Goal: Information Seeking & Learning: Check status

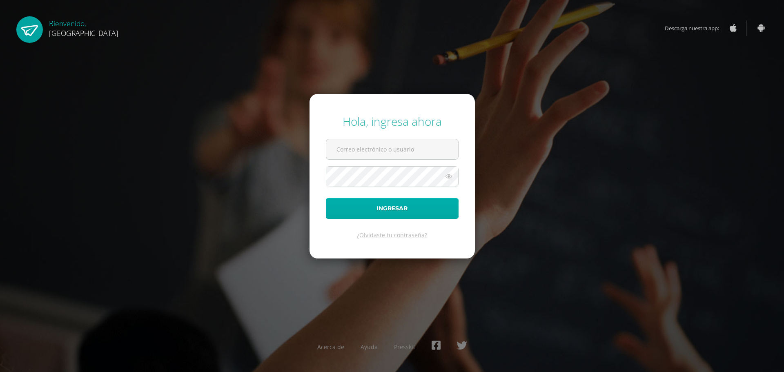
type input "ronaldest@yahoo.com"
click at [400, 209] on button "Ingresar" at bounding box center [392, 208] width 133 height 21
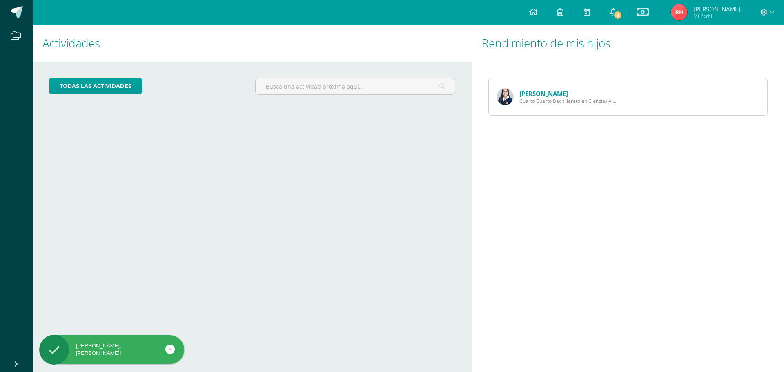
click at [609, 13] on link "8" at bounding box center [613, 12] width 26 height 24
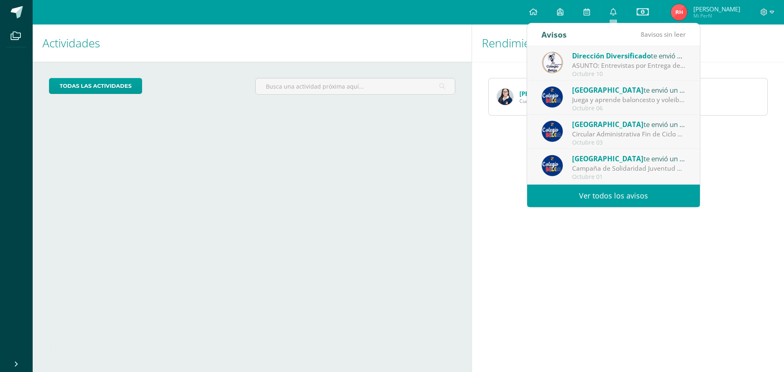
click at [630, 69] on div "ASUNTO: Entrevistas por Entrega de Notas Cuarta Unidad: ASUNTO: Entrevistas por…" at bounding box center [628, 65] width 113 height 9
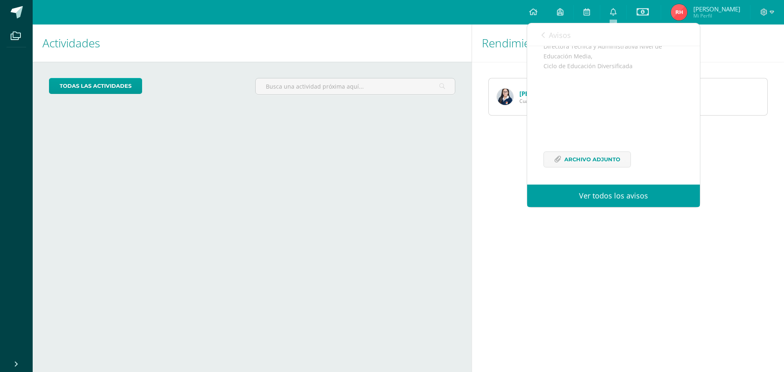
scroll to position [249, 0]
click at [603, 162] on span "Archivo Adjunto" at bounding box center [592, 158] width 56 height 15
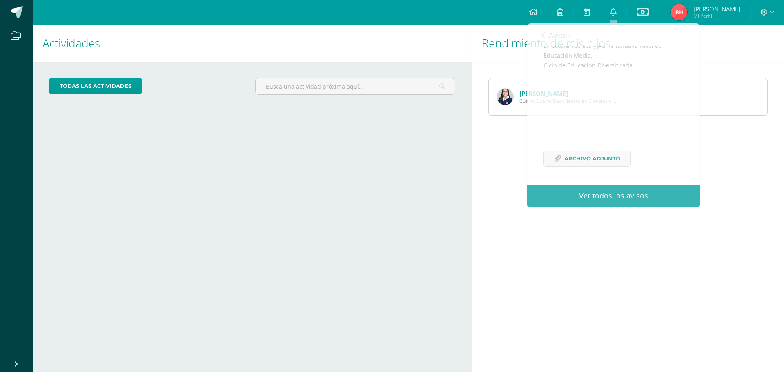
click at [506, 190] on div "Rendimiento de mis hijos [PERSON_NAME] Cuarto Cuarto Bachillerato en Ciencias y…" at bounding box center [628, 197] width 315 height 347
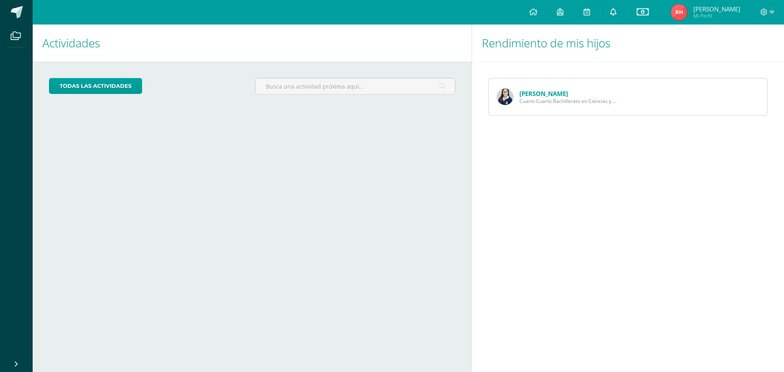
click at [609, 12] on link "0" at bounding box center [613, 12] width 26 height 24
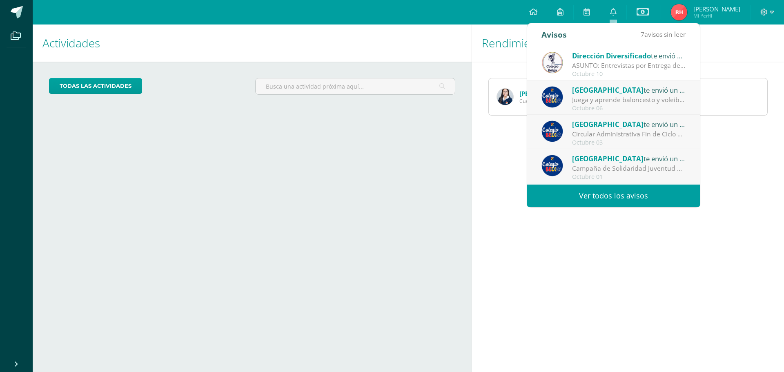
click at [601, 194] on link "Ver todos los avisos" at bounding box center [613, 195] width 173 height 22
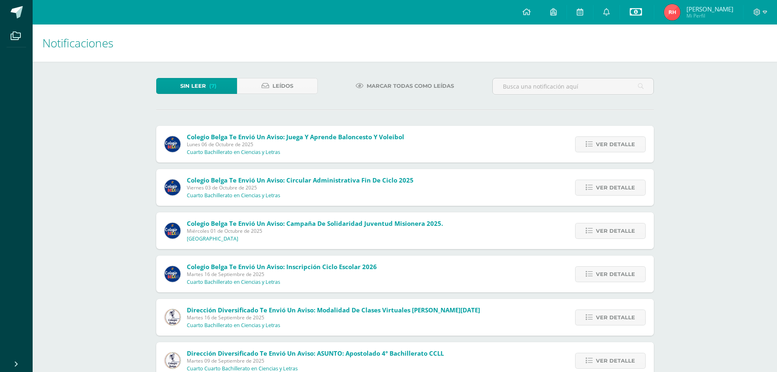
click at [633, 15] on icon at bounding box center [636, 12] width 12 height 10
click at [635, 46] on link "Estado de cuenta actual" at bounding box center [635, 47] width 90 height 20
click at [599, 274] on span "Ver detalle" at bounding box center [615, 273] width 39 height 15
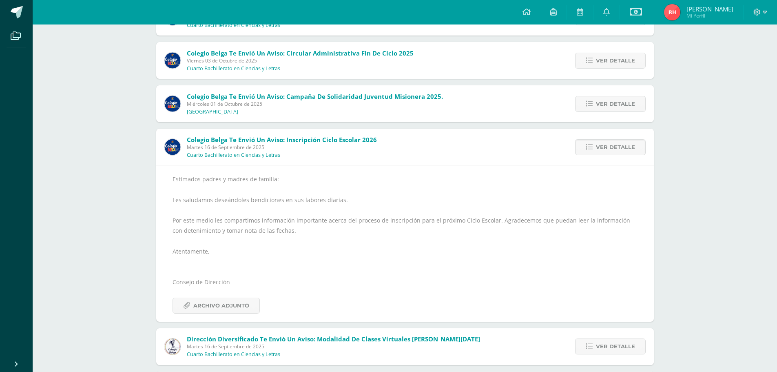
scroll to position [163, 0]
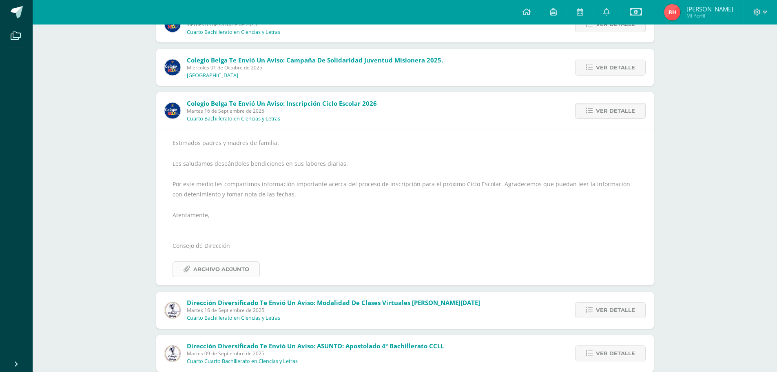
click at [236, 269] on span "Archivo Adjunto" at bounding box center [221, 269] width 56 height 15
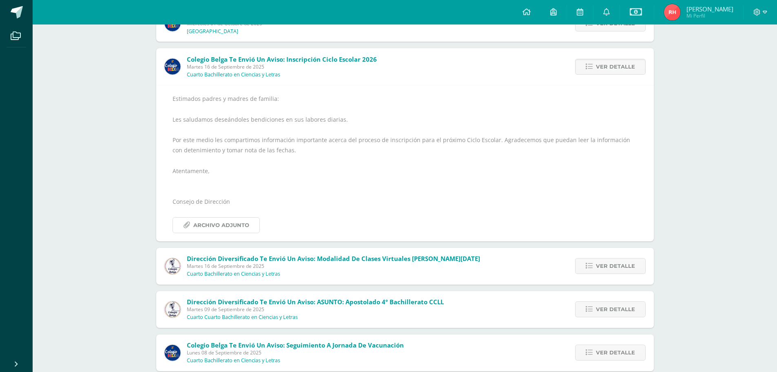
scroll to position [223, 0]
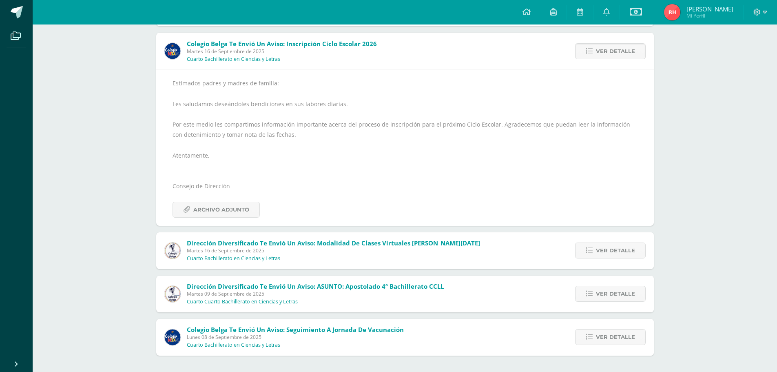
click at [540, 252] on div "Dirección Diversificado te envió un aviso: Modalidad de clases virtuales del vi…" at bounding box center [405, 250] width 498 height 37
click at [602, 251] on span "Ver detalle" at bounding box center [615, 250] width 39 height 15
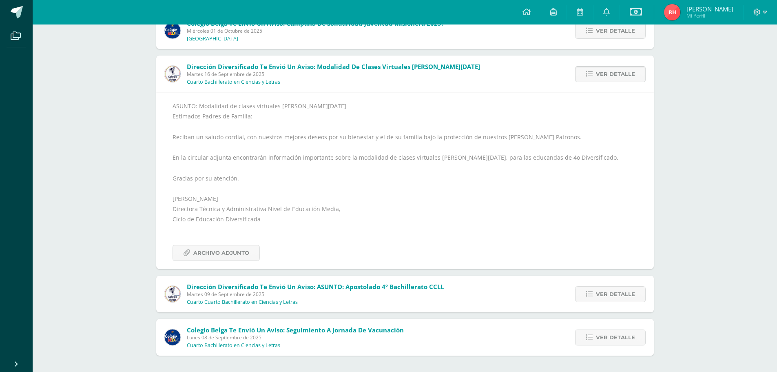
scroll to position [200, 0]
click at [617, 292] on span "Ver detalle" at bounding box center [615, 293] width 39 height 15
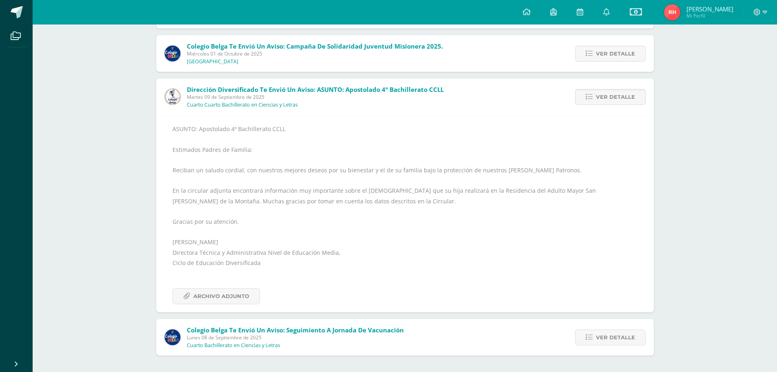
scroll to position [177, 0]
click at [605, 335] on span "Ver detalle" at bounding box center [615, 337] width 39 height 15
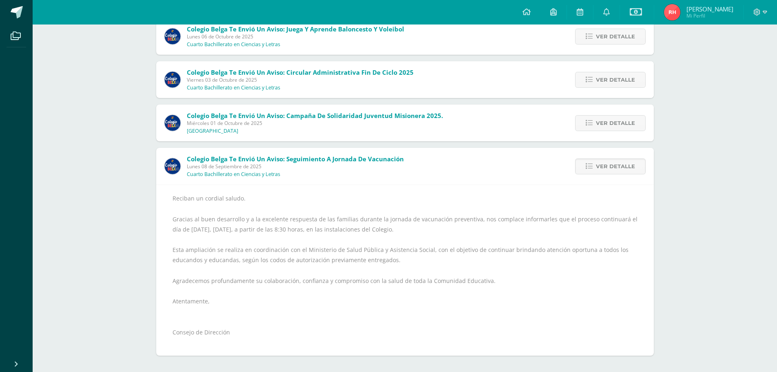
scroll to position [108, 0]
click at [598, 168] on span "Ver detalle" at bounding box center [615, 166] width 39 height 15
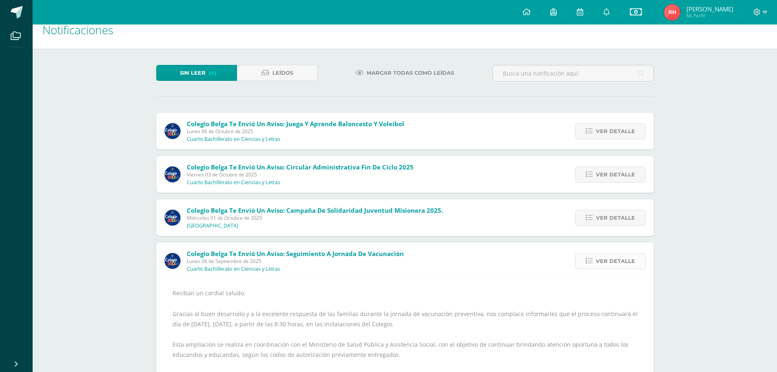
scroll to position [0, 0]
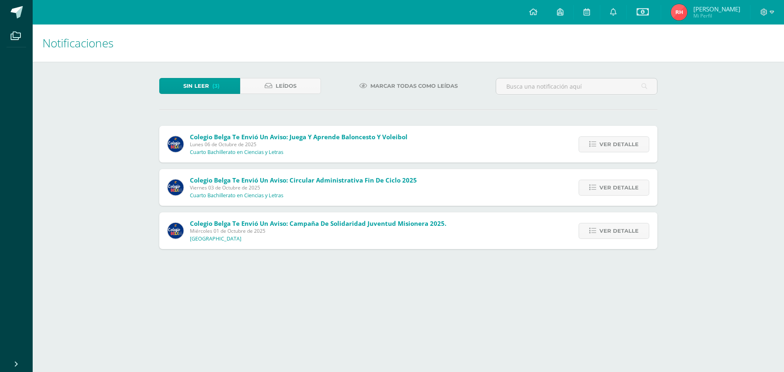
click at [502, 227] on div "Colegio Belga te envió un aviso: Campaña de Solidaridad Juventud Misionera 2025…" at bounding box center [408, 230] width 498 height 37
click at [590, 228] on link "Ver detalle" at bounding box center [613, 231] width 71 height 16
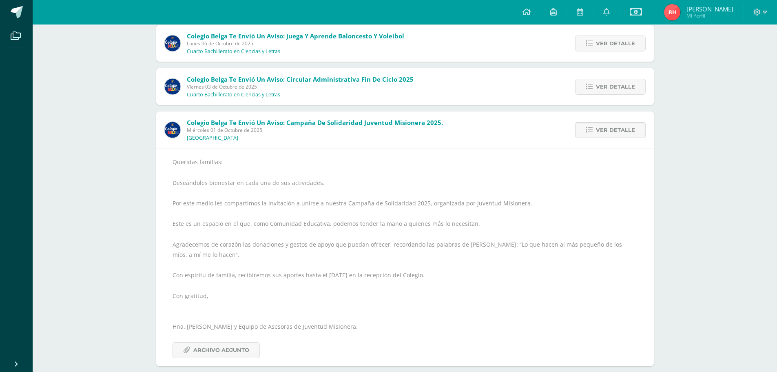
scroll to position [111, 0]
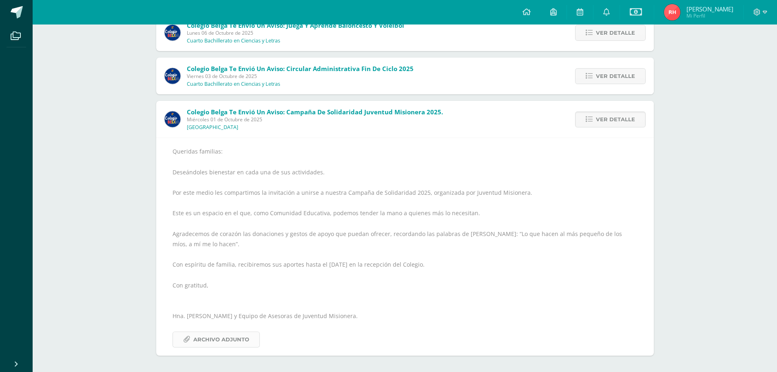
click at [210, 335] on span "Archivo Adjunto" at bounding box center [221, 339] width 56 height 15
click at [606, 118] on span "Ver detalle" at bounding box center [615, 119] width 39 height 15
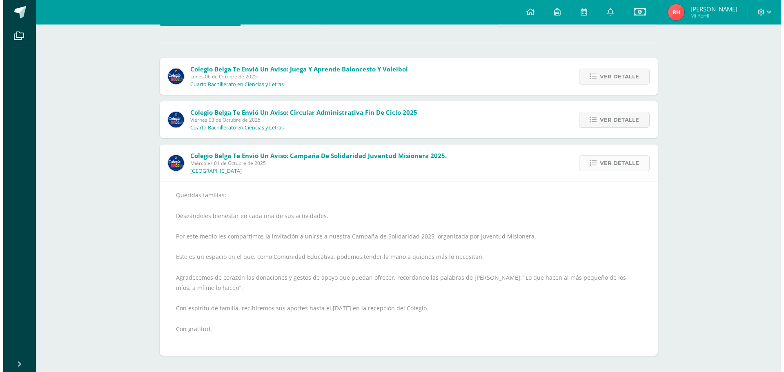
scroll to position [0, 0]
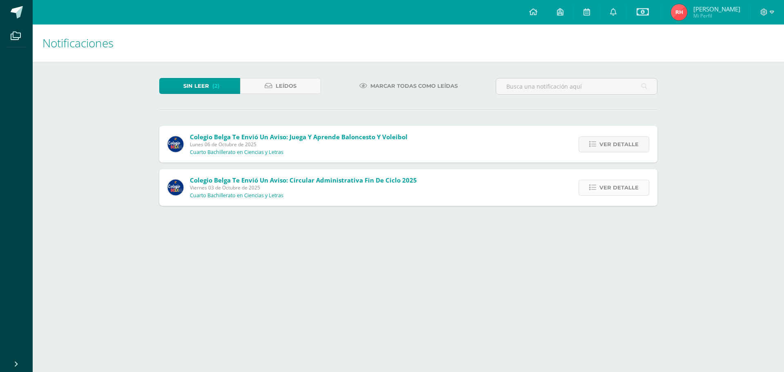
click at [603, 187] on span "Ver detalle" at bounding box center [618, 187] width 39 height 15
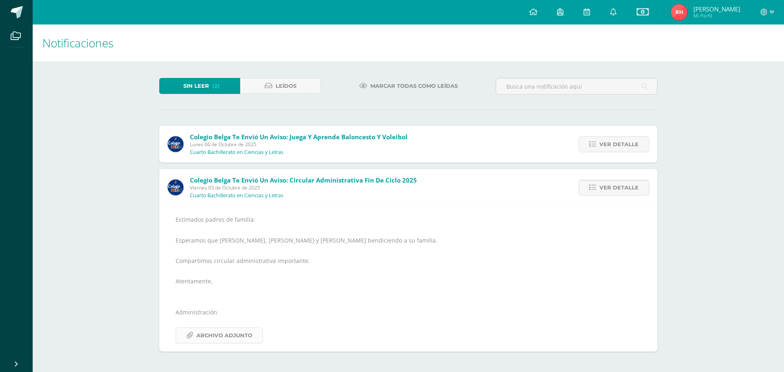
click at [208, 336] on span "Archivo Adjunto" at bounding box center [224, 335] width 56 height 15
click at [621, 186] on span "Ver detalle" at bounding box center [618, 187] width 39 height 15
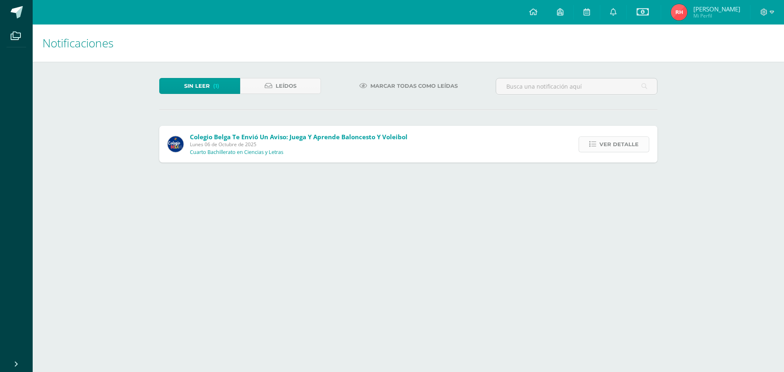
click at [614, 142] on span "Ver detalle" at bounding box center [618, 144] width 39 height 15
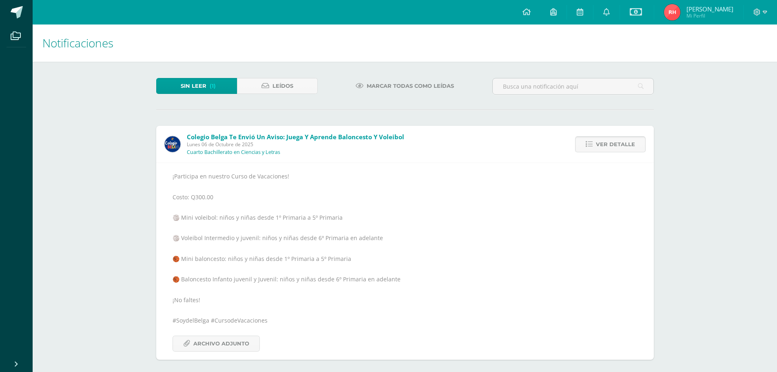
click at [614, 142] on span "Ver detalle" at bounding box center [615, 144] width 39 height 15
